Goal: Task Accomplishment & Management: Manage account settings

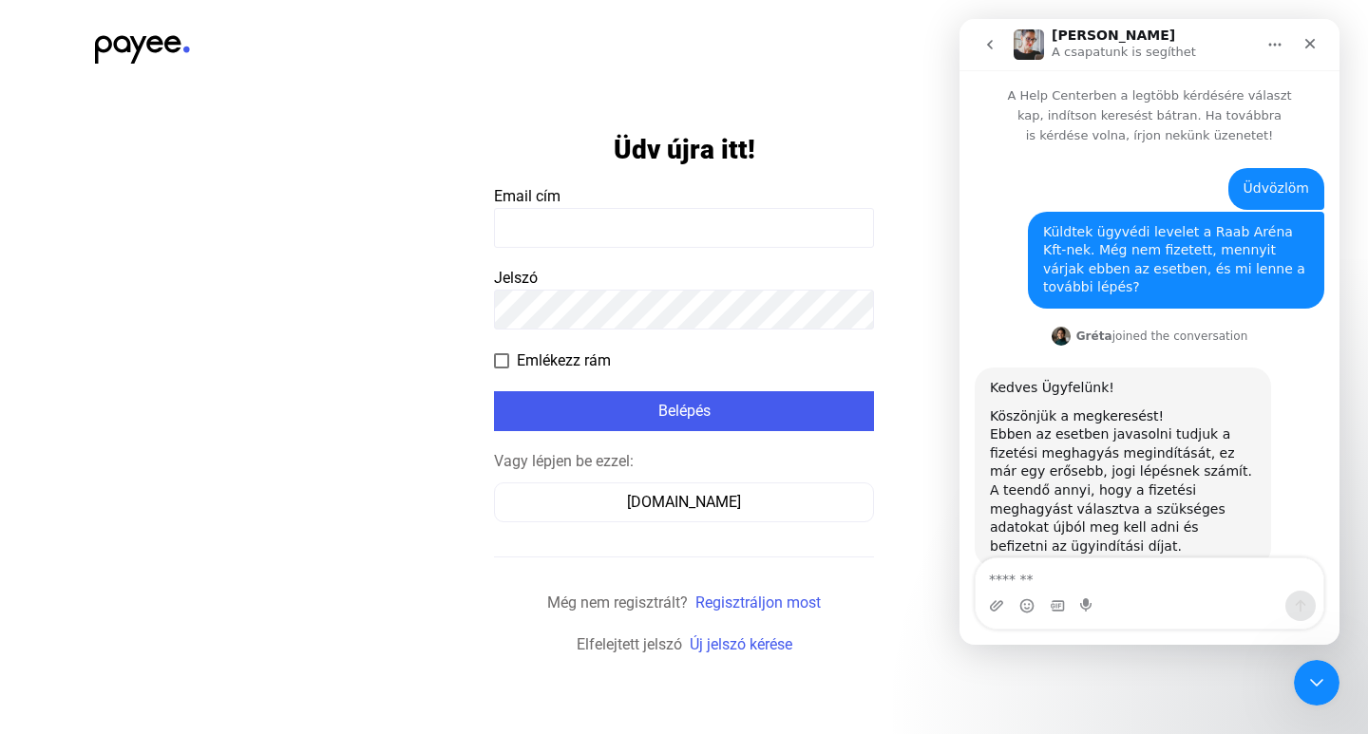
scroll to position [11, 0]
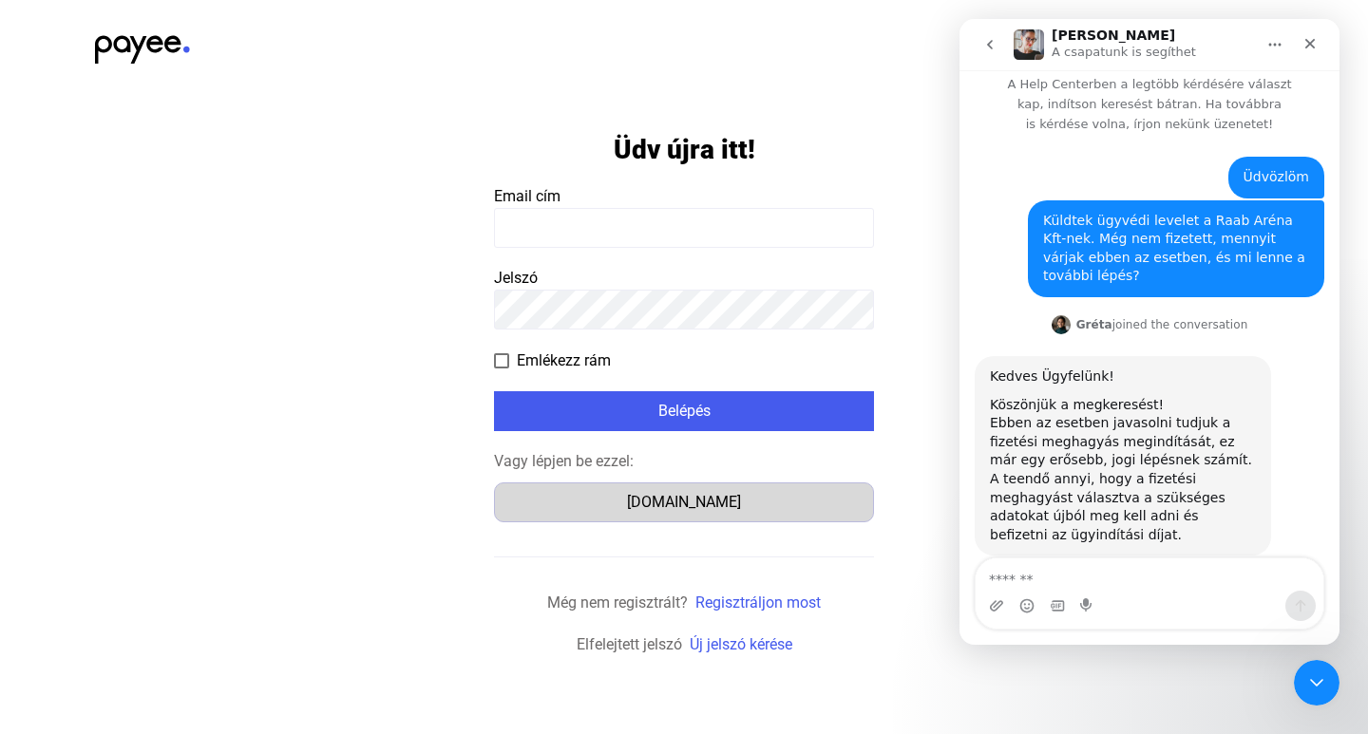
click at [696, 493] on div "[DOMAIN_NAME]" at bounding box center [684, 502] width 367 height 23
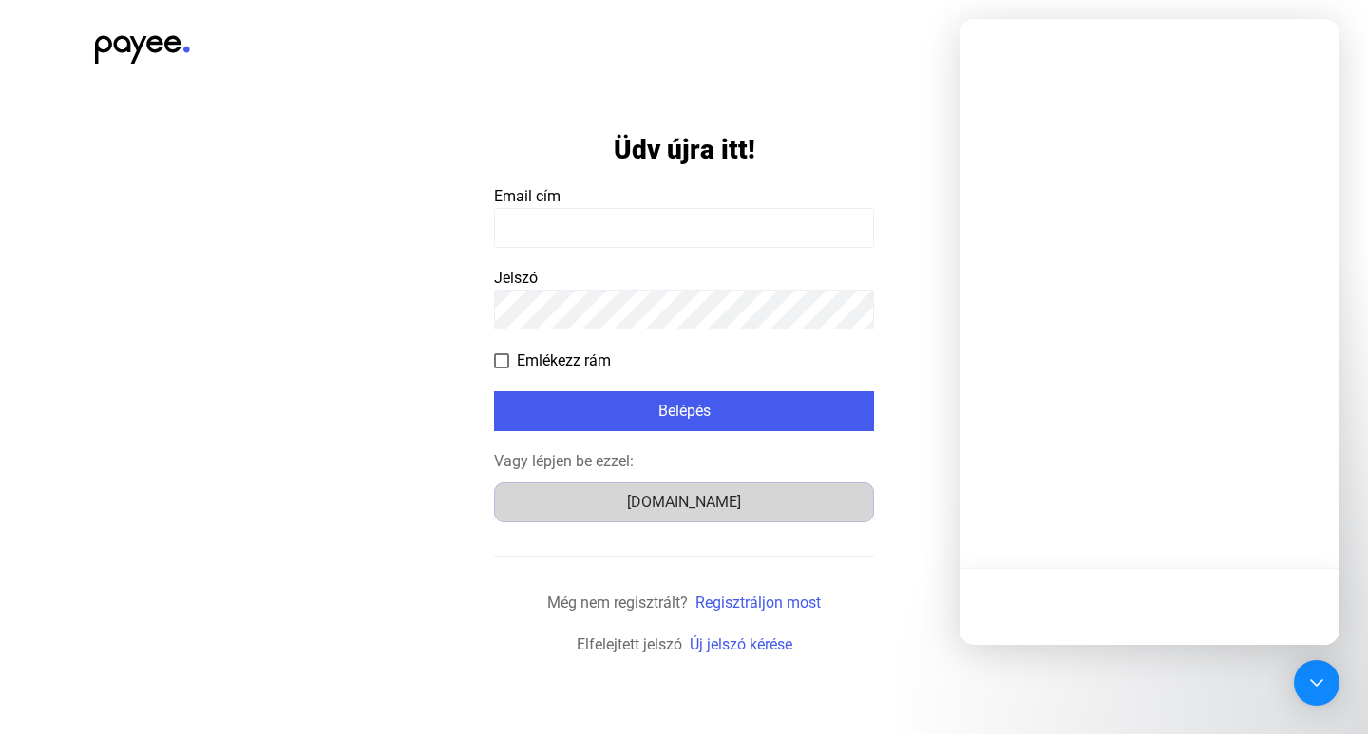
click at [660, 507] on div "[DOMAIN_NAME]" at bounding box center [684, 502] width 367 height 23
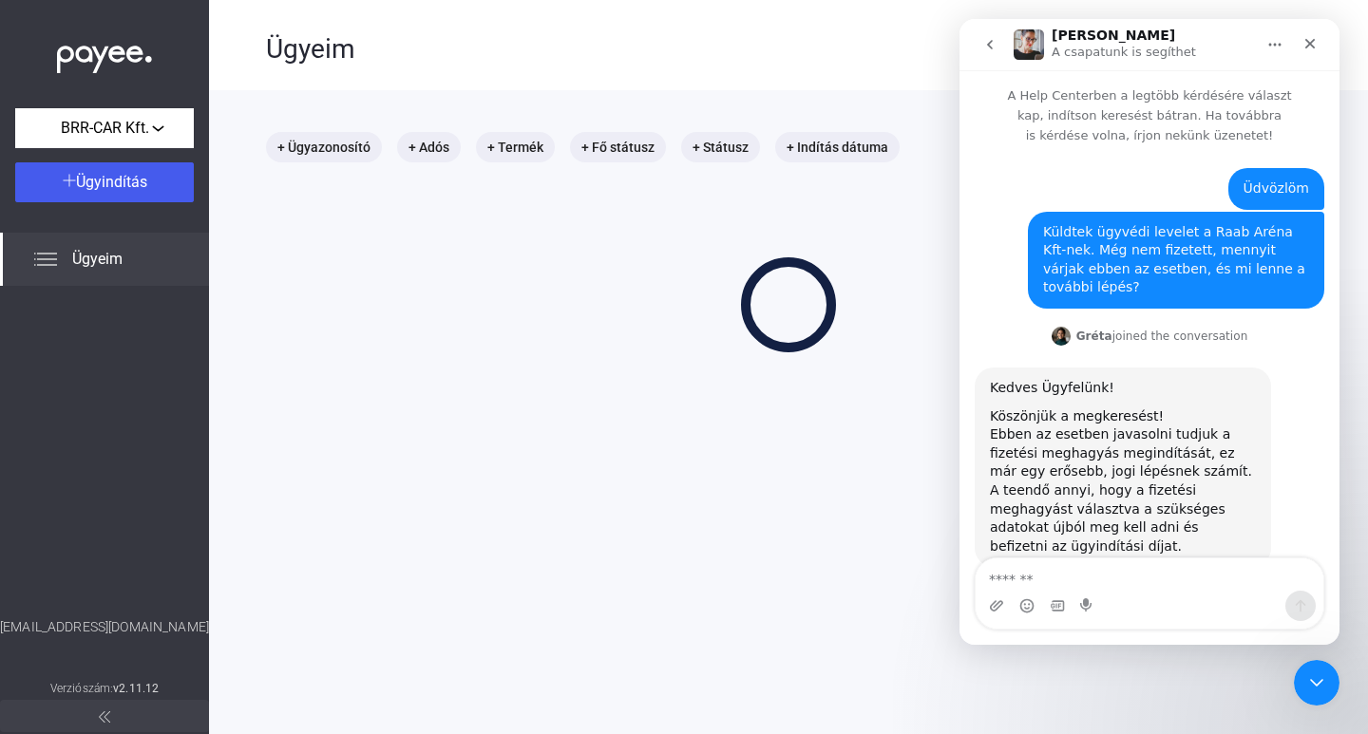
scroll to position [11, 0]
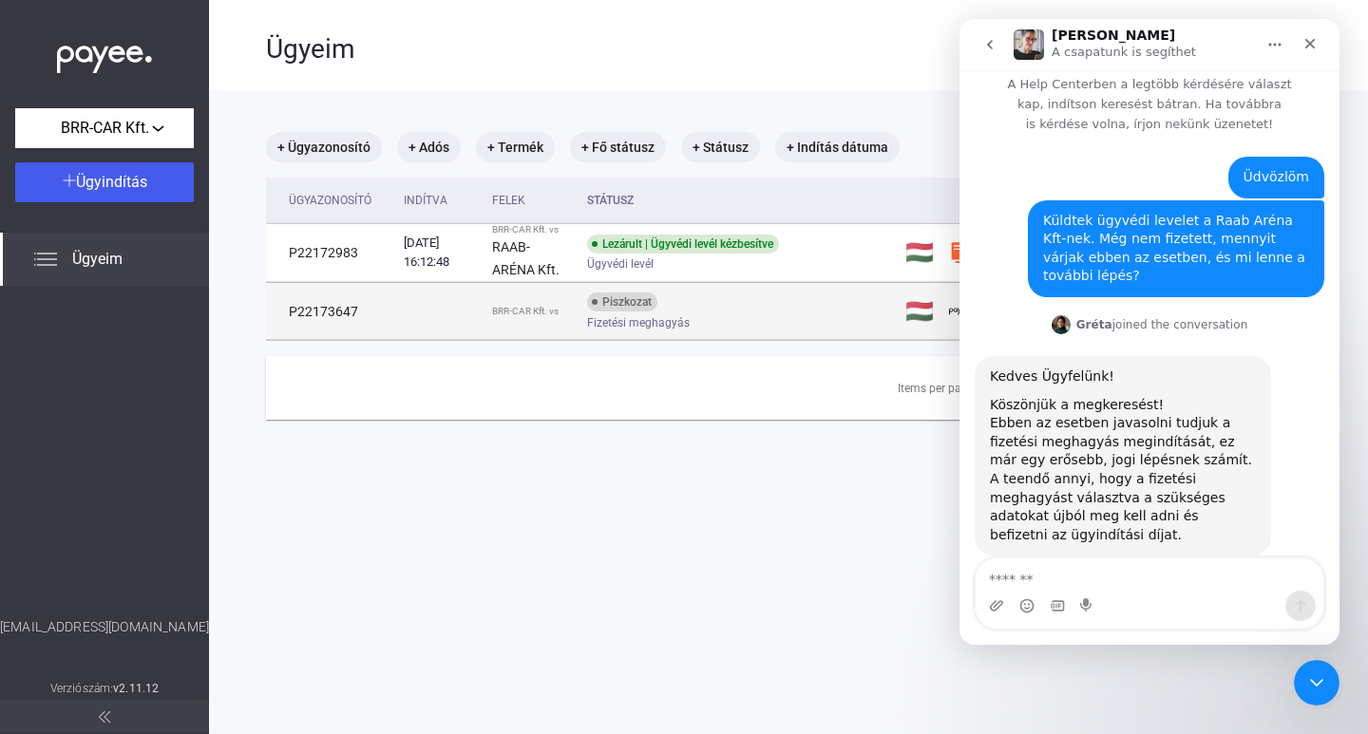
click at [553, 311] on div "BRR-CAR Kft. vs" at bounding box center [532, 311] width 80 height 11
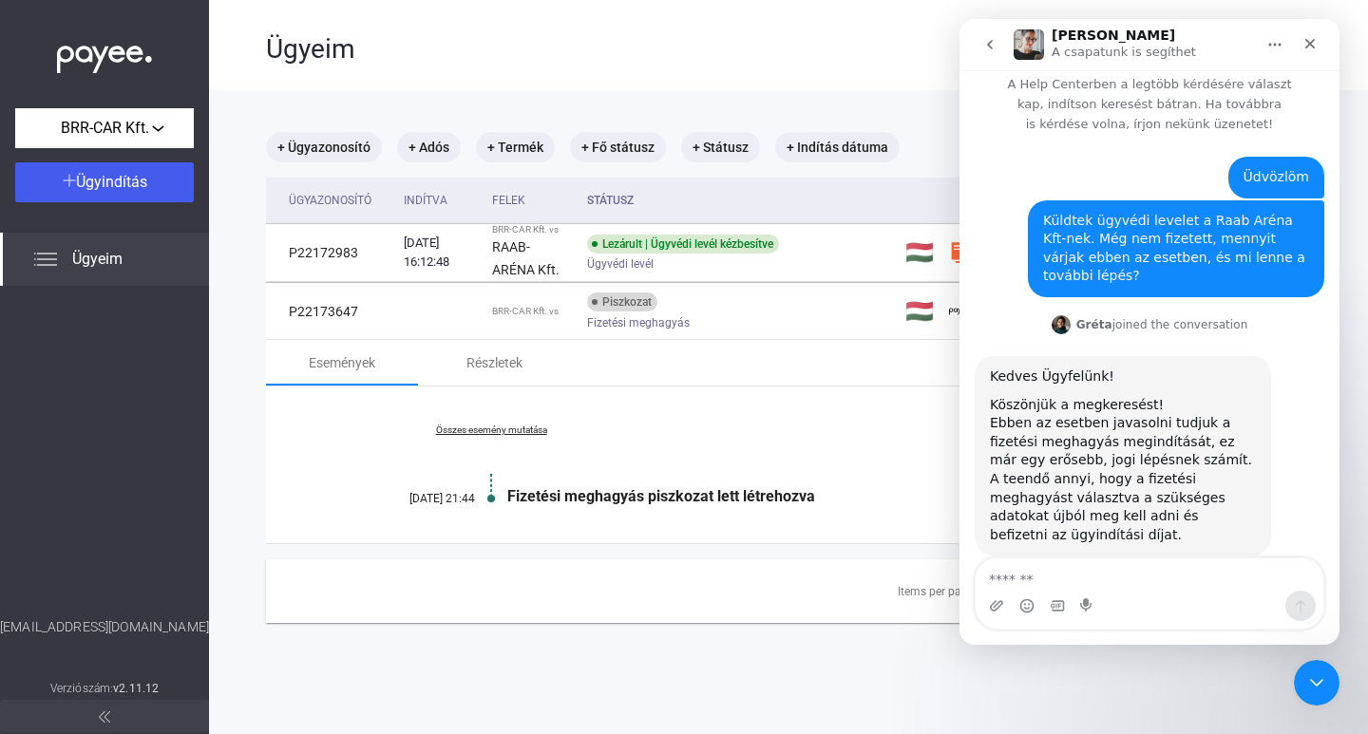
scroll to position [90, 0]
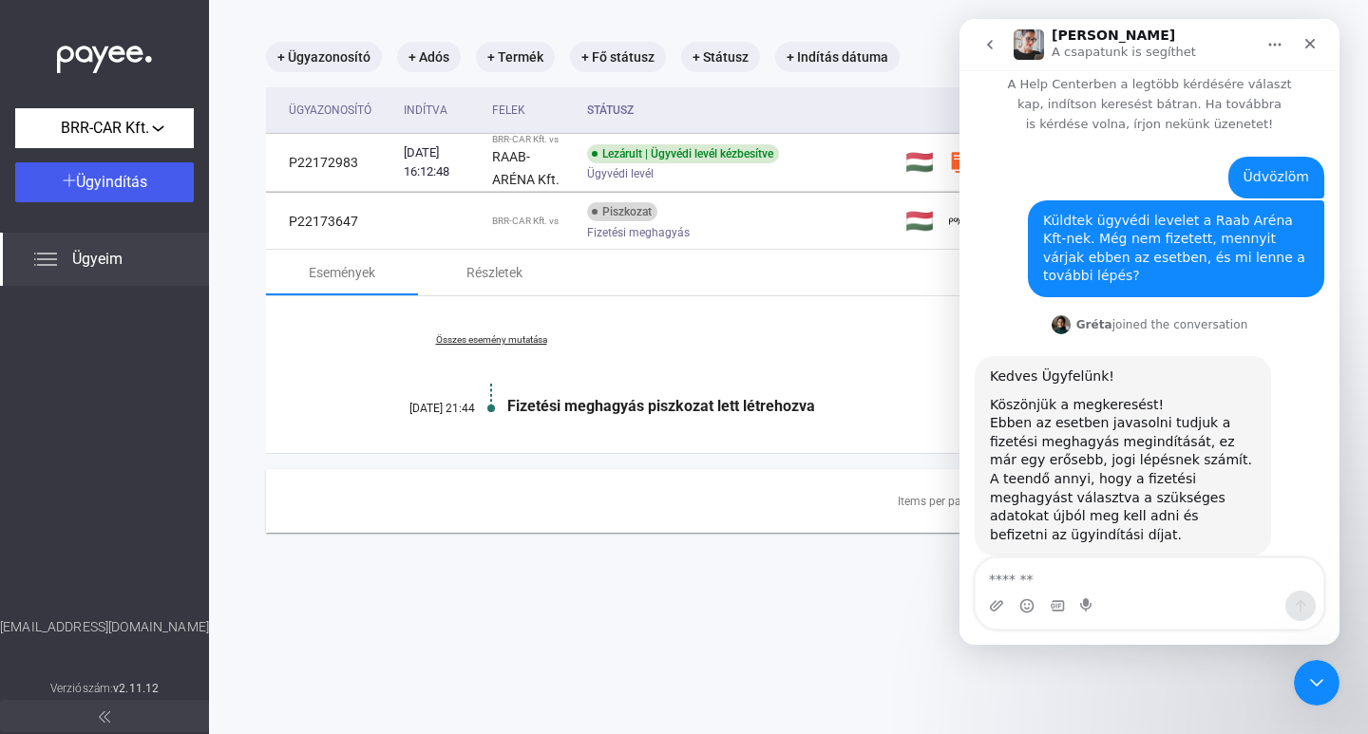
click at [500, 342] on link "Összes esemény mutatása" at bounding box center [491, 339] width 260 height 11
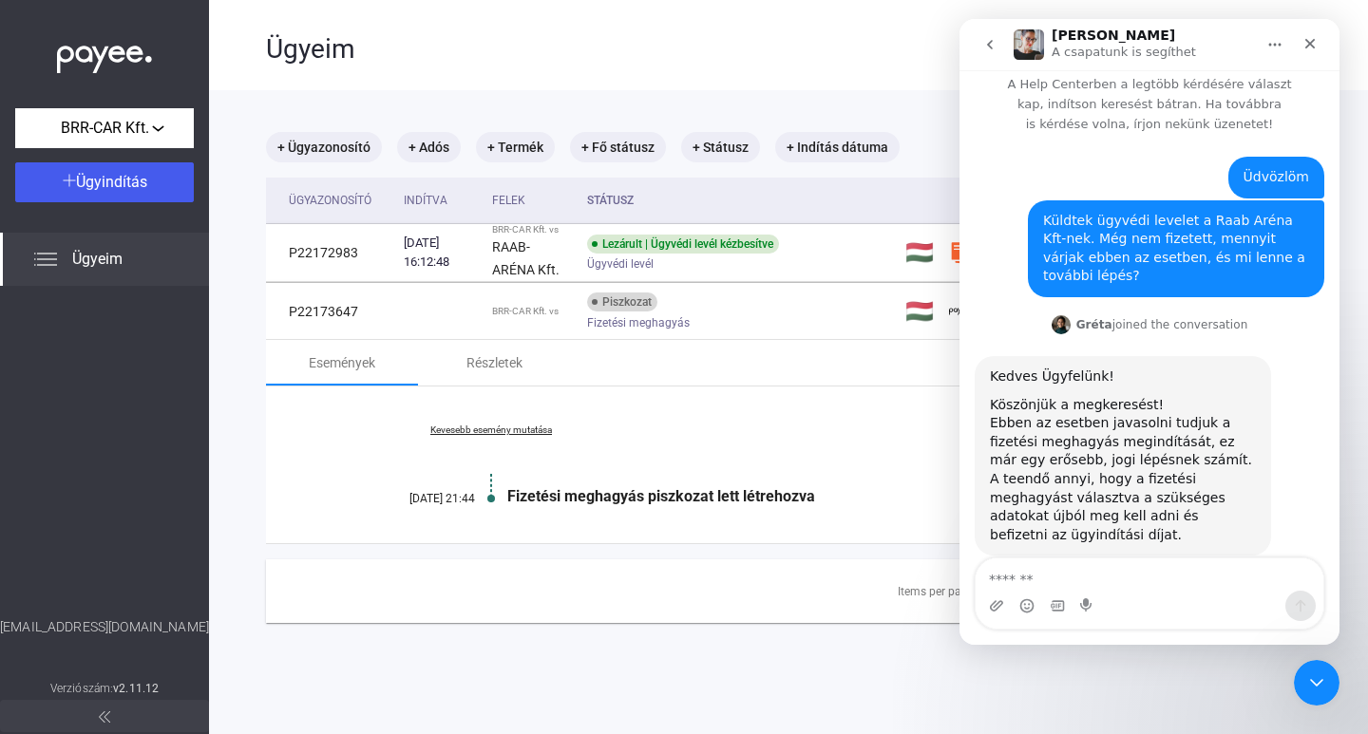
click at [1275, 41] on icon "Főoldal" at bounding box center [1274, 44] width 15 height 15
click at [1271, 36] on button "Főoldal" at bounding box center [1275, 45] width 36 height 36
click at [1312, 39] on icon "Bezárás" at bounding box center [1309, 43] width 15 height 15
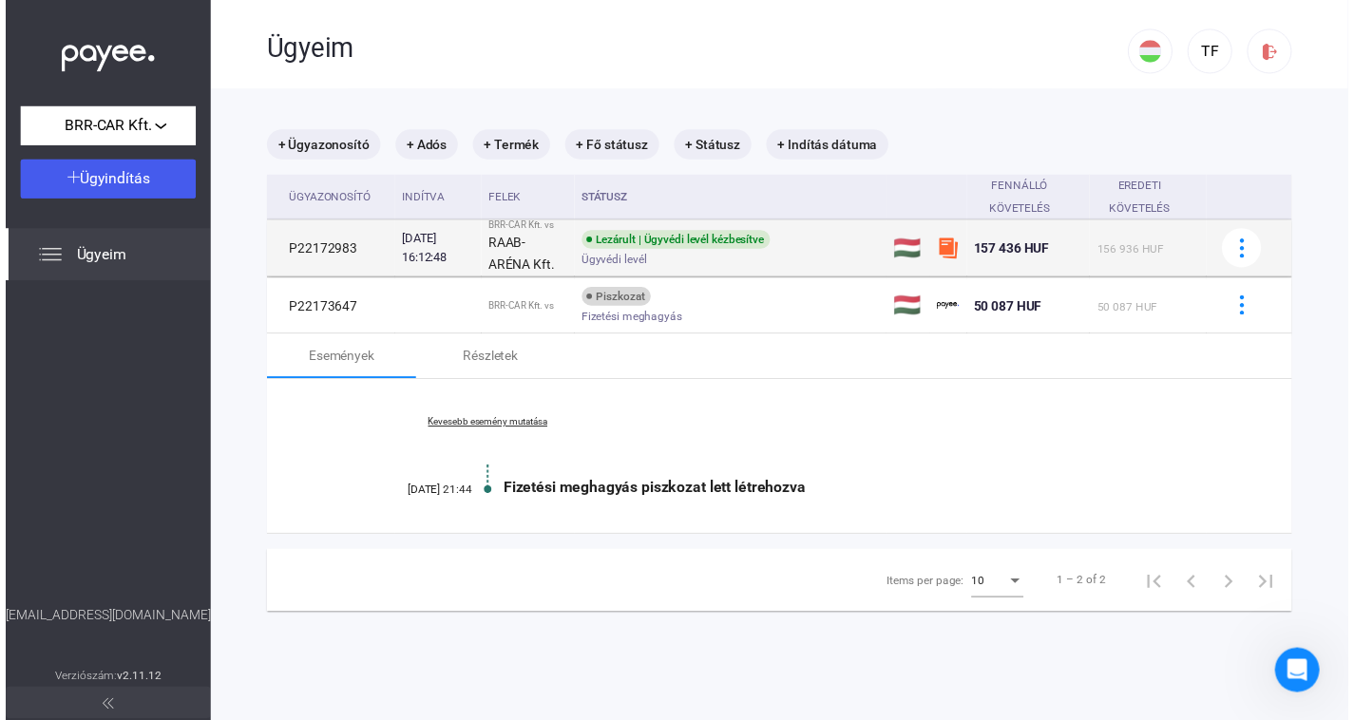
scroll to position [11, 0]
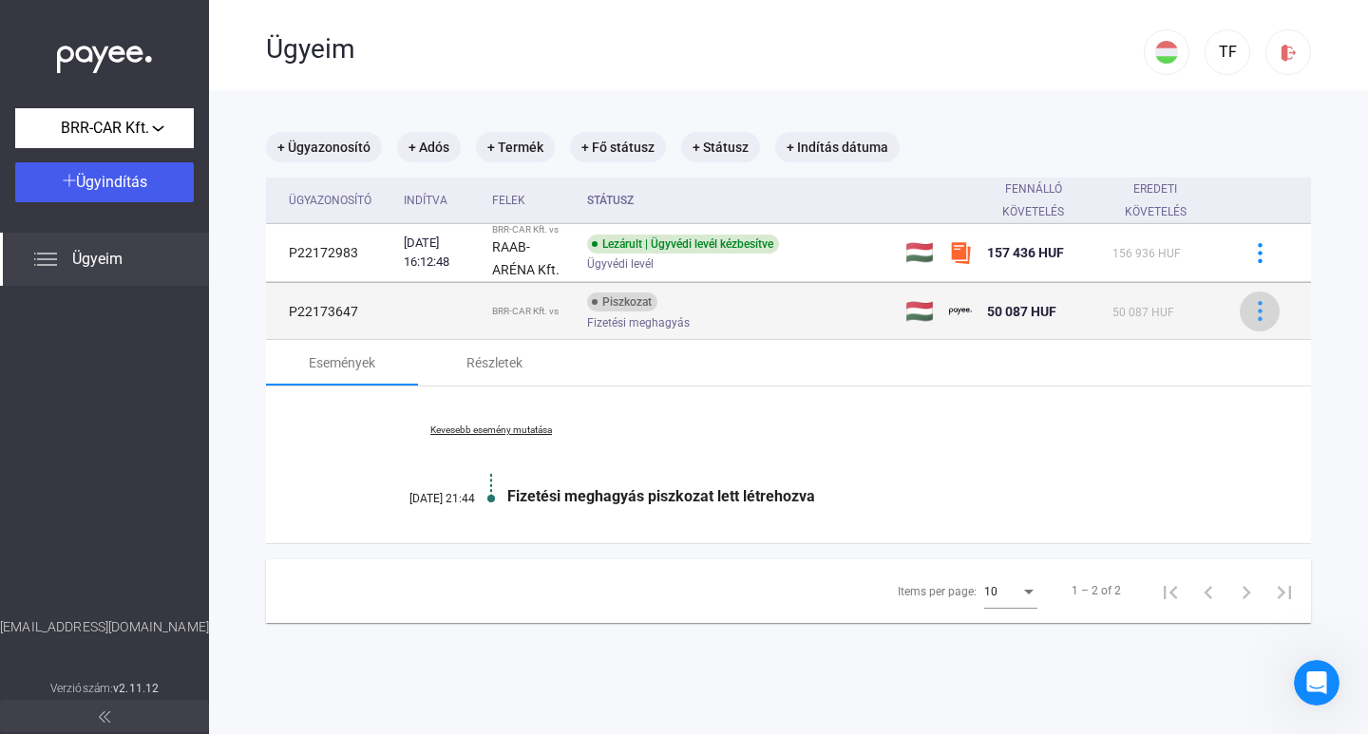
click at [1250, 316] on img at bounding box center [1260, 311] width 20 height 20
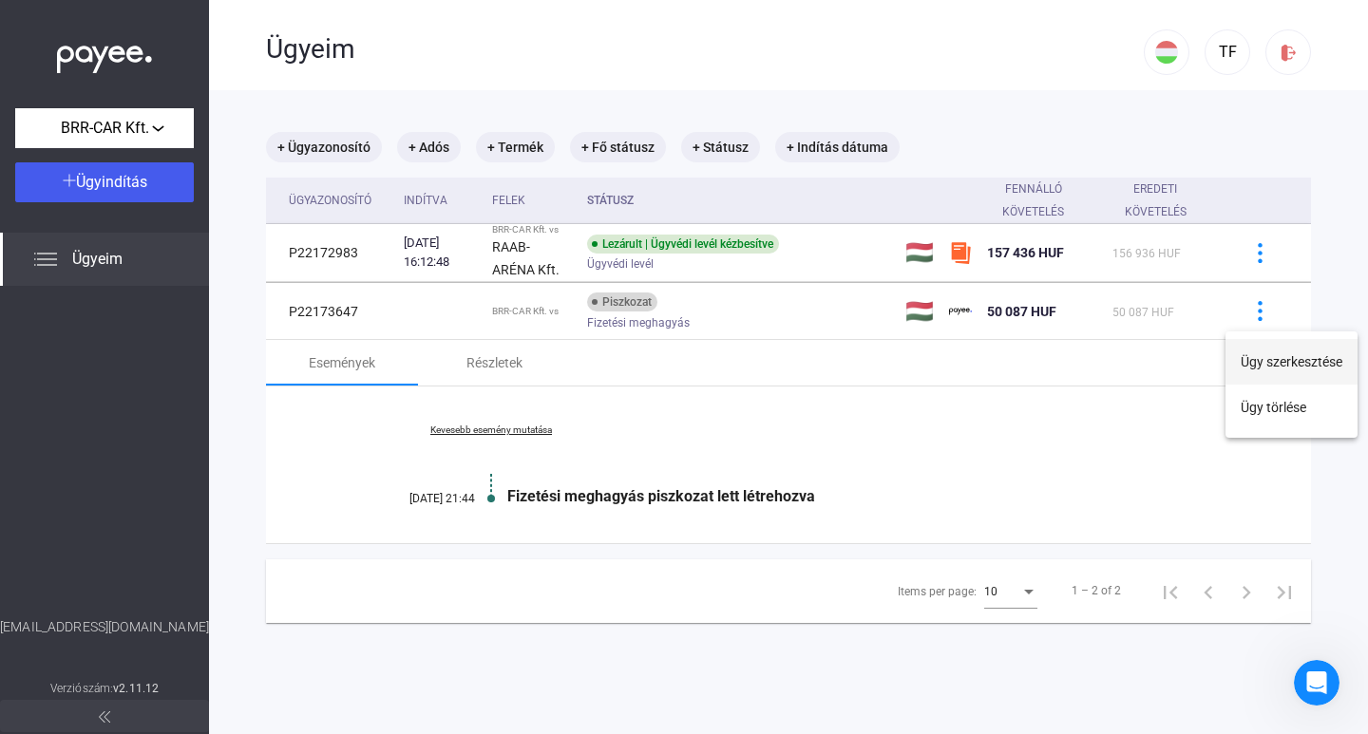
click at [1281, 359] on button "Ügy szerkesztése" at bounding box center [1291, 362] width 132 height 46
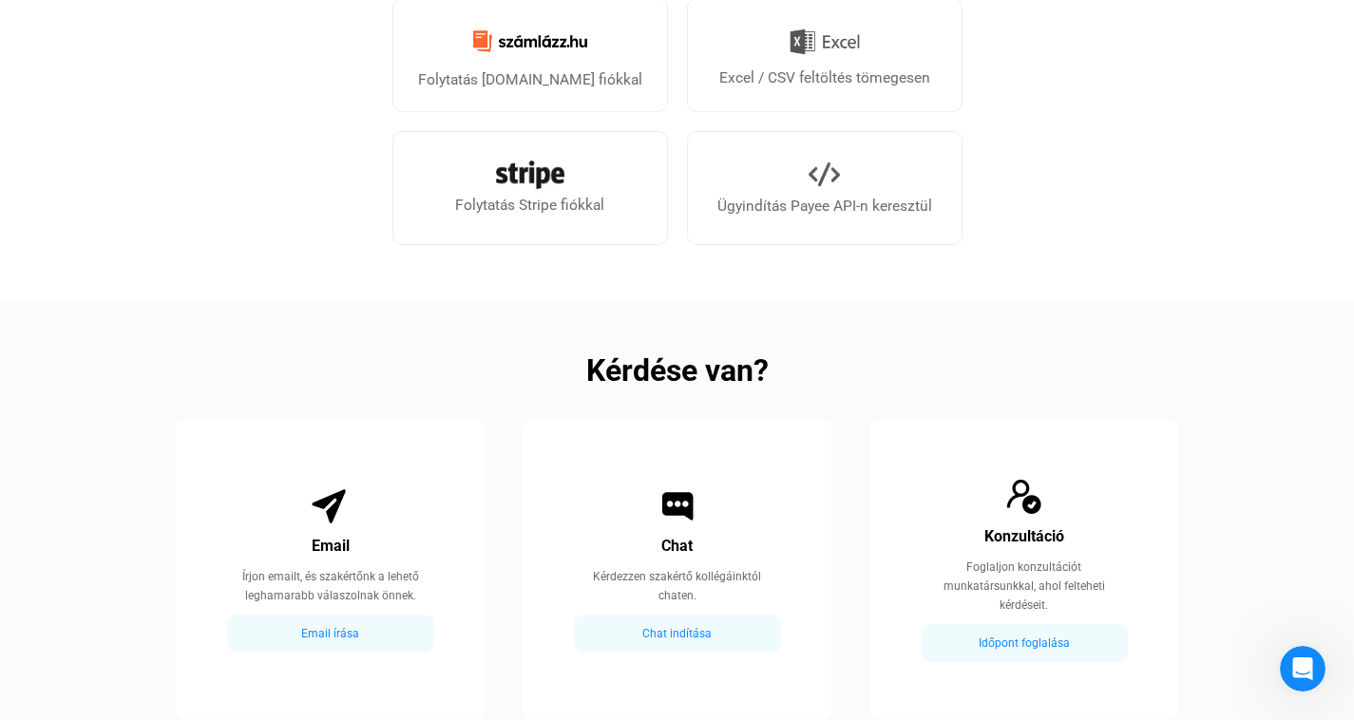
scroll to position [760, 0]
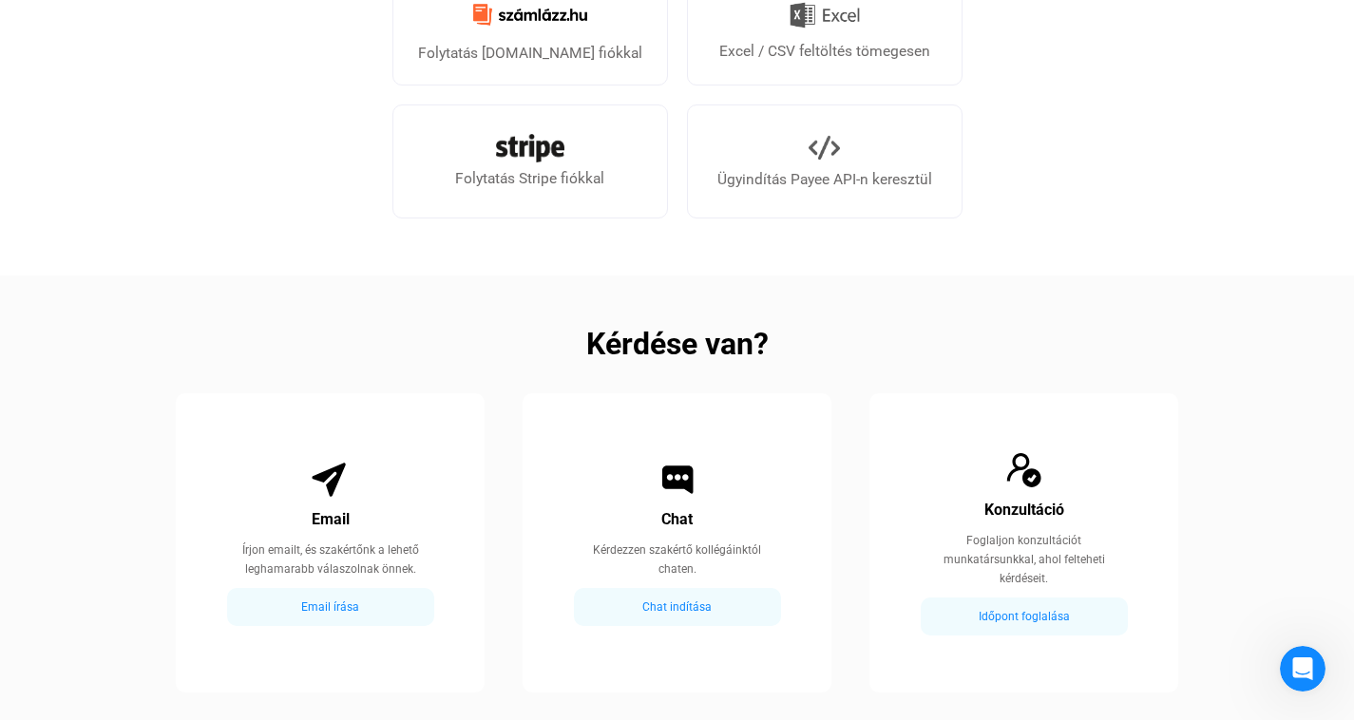
click at [1044, 610] on div "Időpont foglalása" at bounding box center [1024, 616] width 196 height 23
